Goal: Check status: Check status

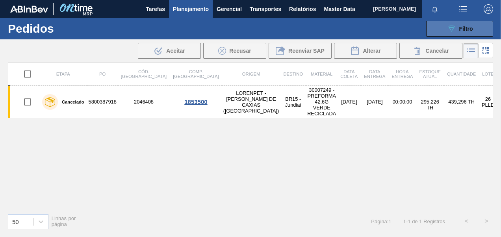
click at [460, 32] on div "089F7B8B-B2A5-4AFE-B5C0-19BA573D28AC Filtro" at bounding box center [460, 28] width 26 height 9
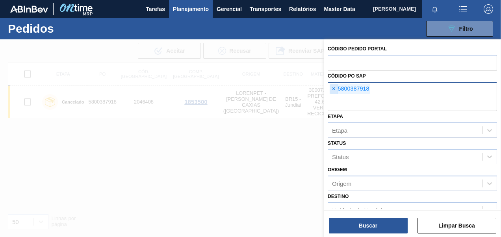
click at [333, 87] on span "×" at bounding box center [333, 88] width 7 height 9
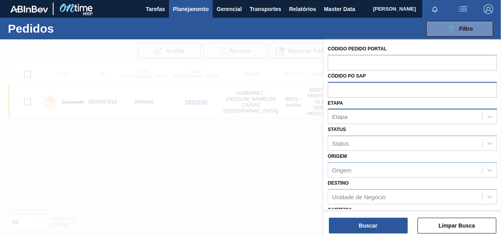
paste input "5800387838"
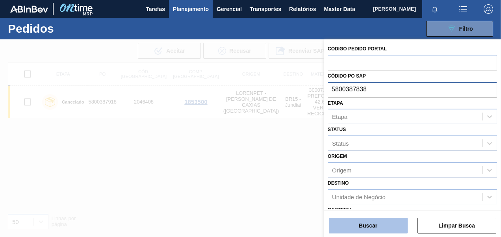
type input "5800387838"
click at [390, 224] on button "Buscar" at bounding box center [368, 226] width 79 height 16
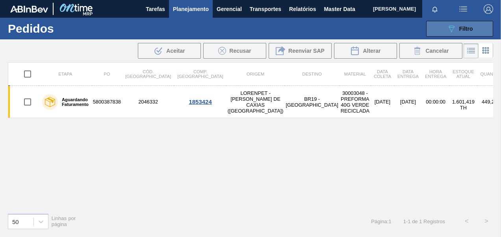
click at [452, 32] on icon at bounding box center [452, 29] width 6 height 7
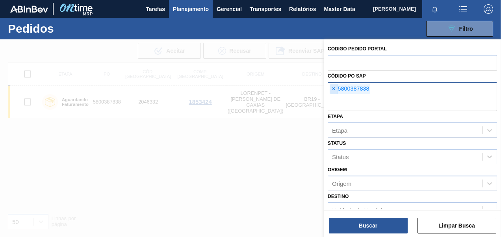
click at [336, 89] on span "×" at bounding box center [333, 88] width 7 height 9
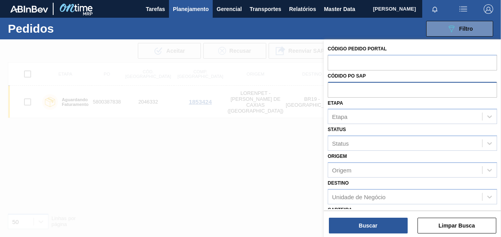
paste input "5800387866"
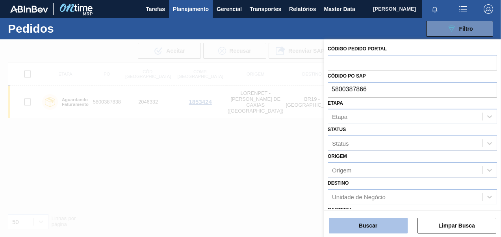
type input "5800387866"
click at [371, 222] on button "Buscar" at bounding box center [368, 226] width 79 height 16
